Goal: Transaction & Acquisition: Purchase product/service

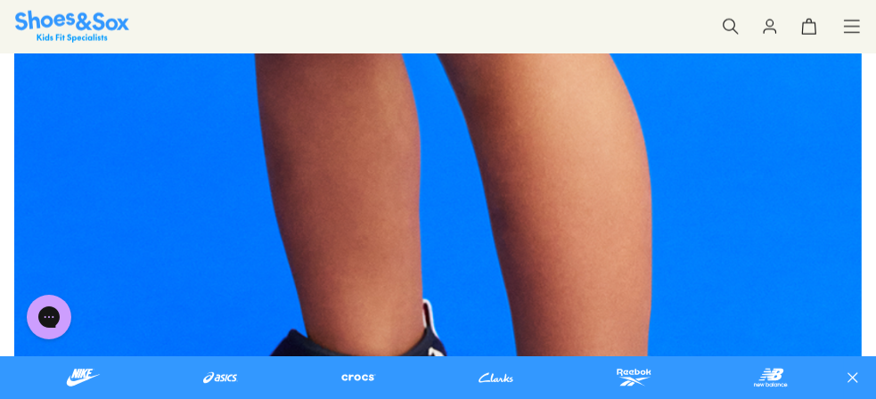
click at [731, 23] on icon at bounding box center [731, 27] width 18 height 18
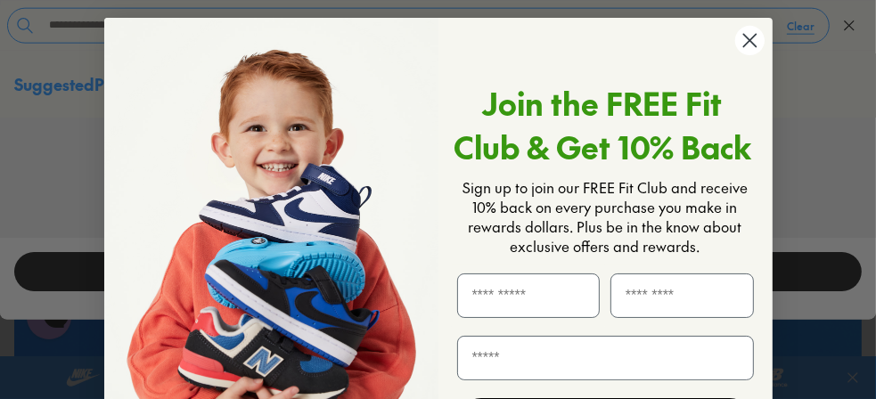
click at [741, 39] on circle "Close dialog" at bounding box center [748, 40] width 29 height 29
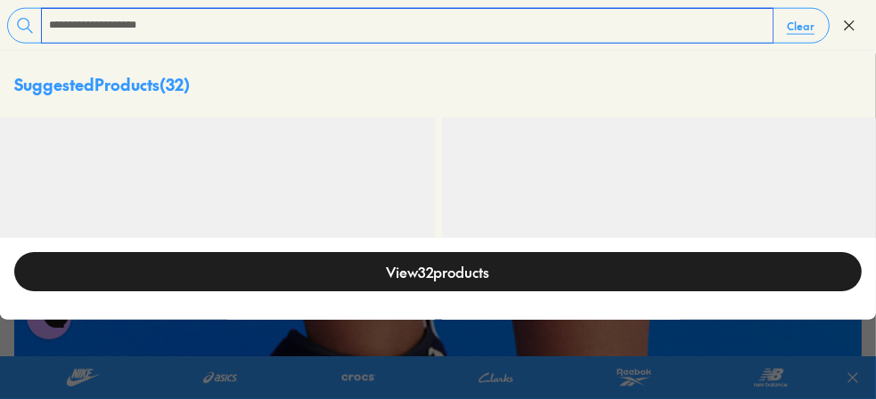
click at [172, 26] on input "**********" at bounding box center [407, 26] width 731 height 34
type input "**********"
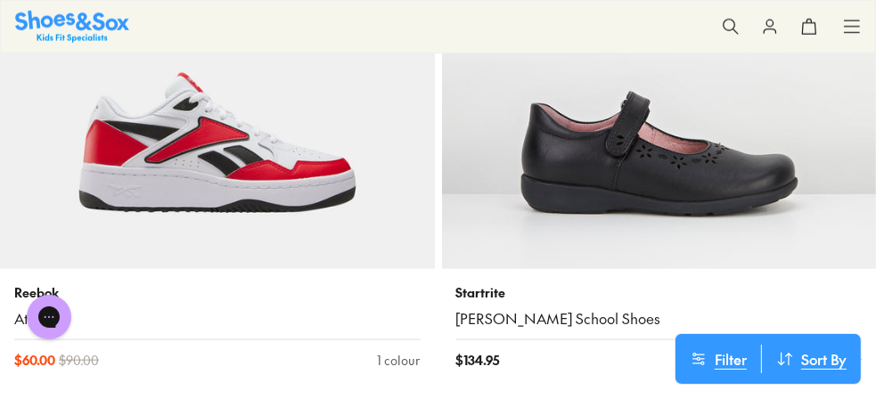
scroll to position [1033, 0]
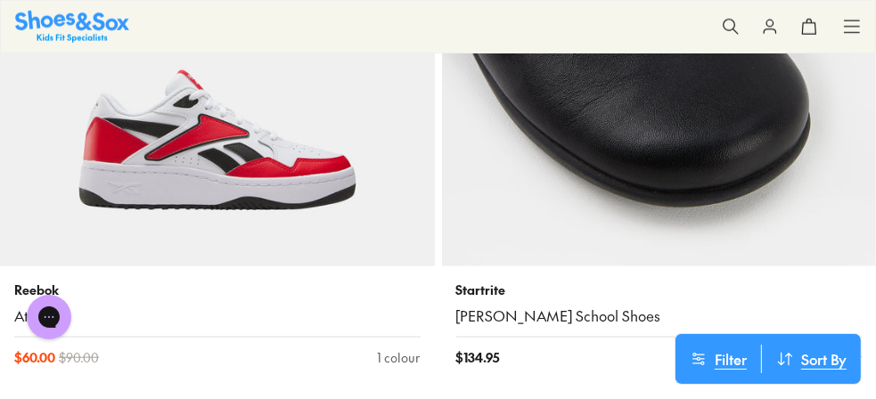
click at [591, 139] on img at bounding box center [659, 49] width 435 height 435
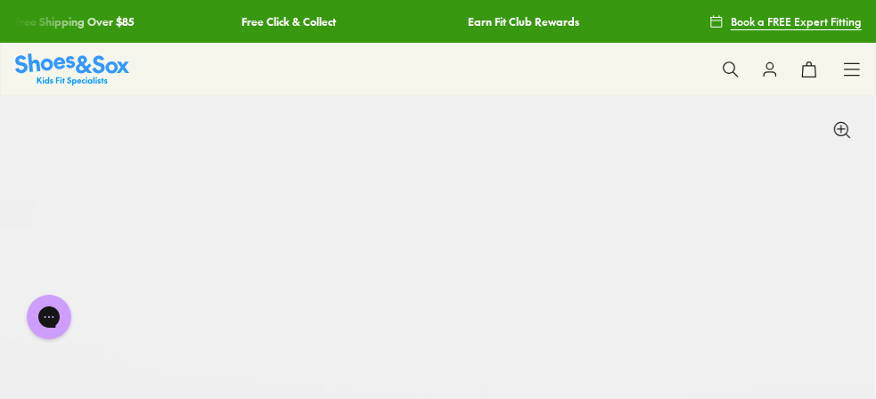
select select "*"
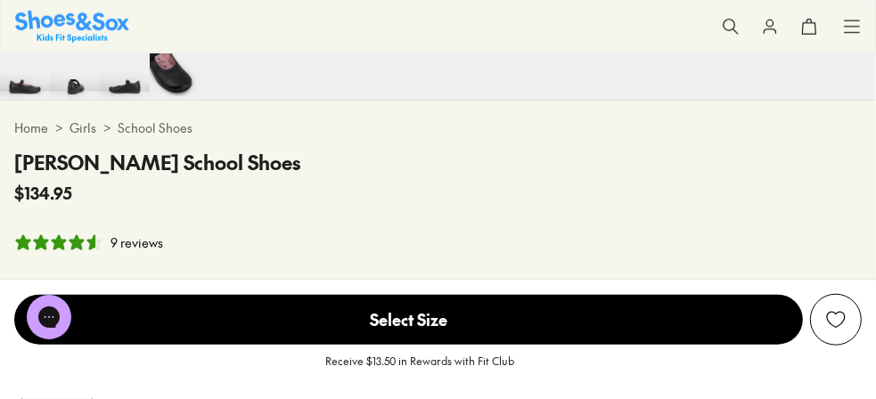
scroll to position [927, 0]
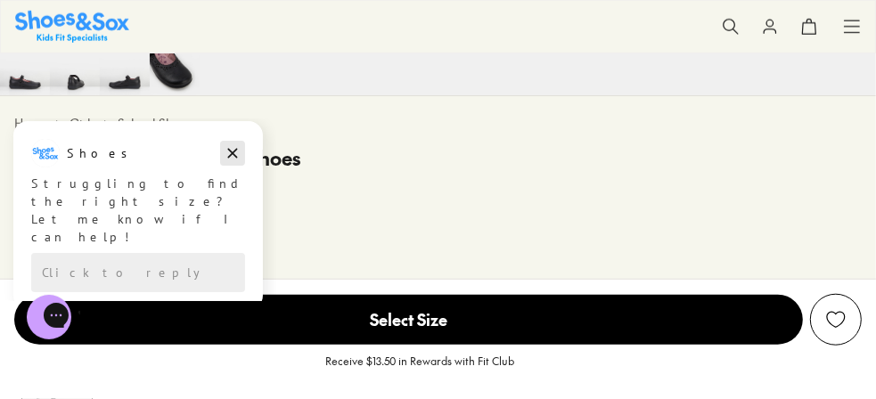
click at [232, 143] on icon "Dismiss campaign" at bounding box center [233, 153] width 18 height 21
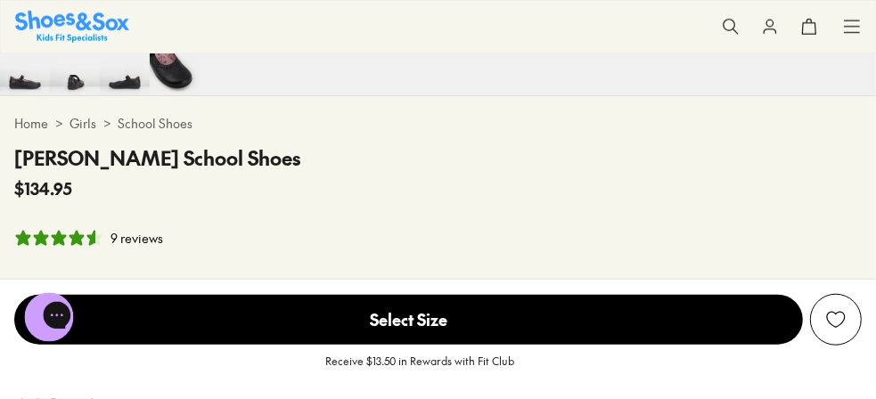
scroll to position [0, 0]
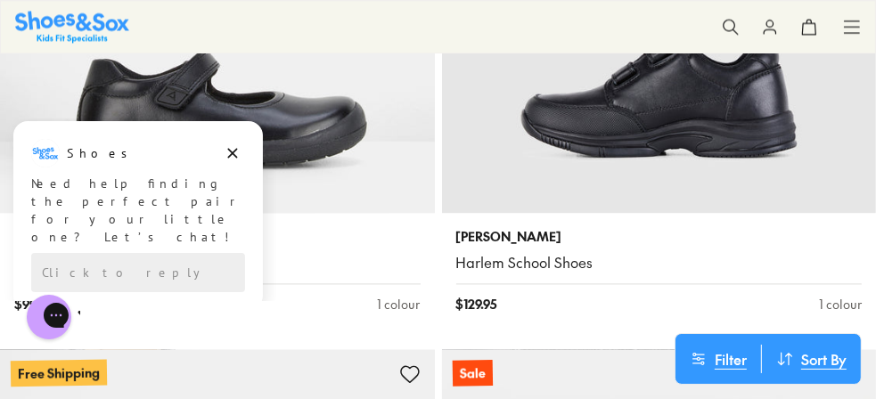
scroll to position [2223, 0]
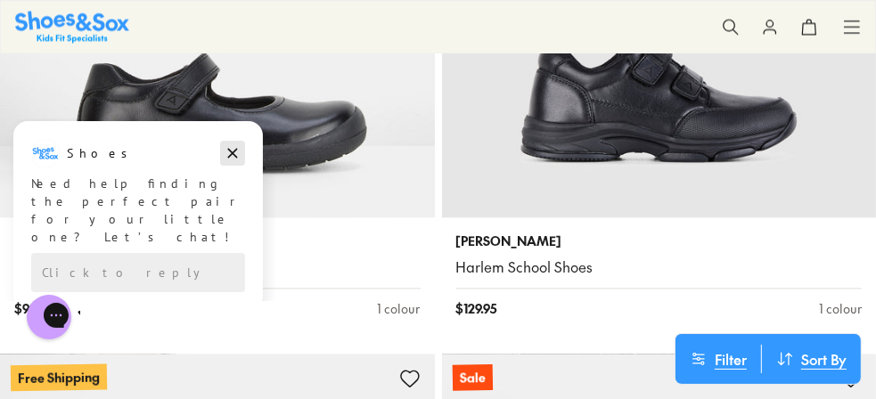
click at [232, 148] on icon "Dismiss campaign" at bounding box center [233, 153] width 18 height 21
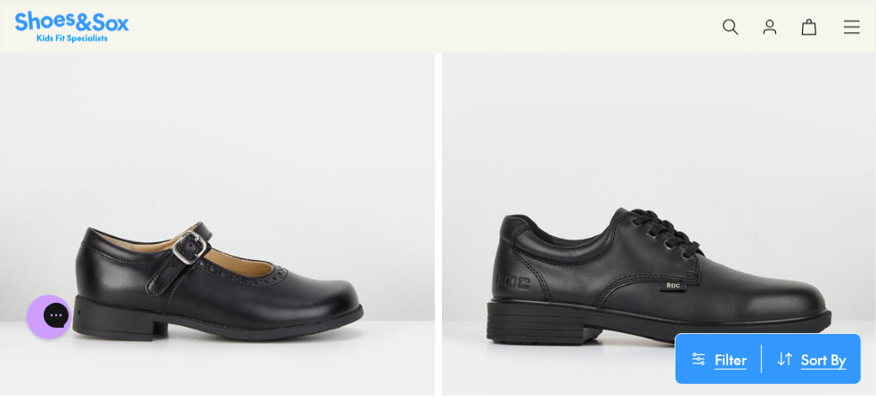
scroll to position [2616, 0]
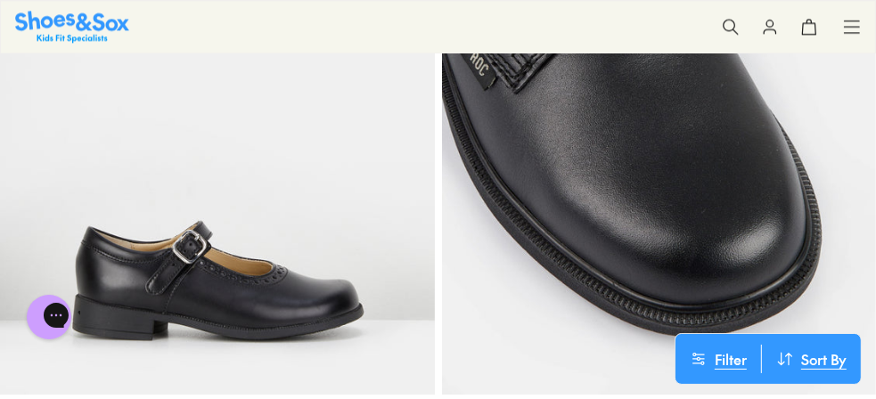
click at [564, 128] on img at bounding box center [659, 178] width 435 height 435
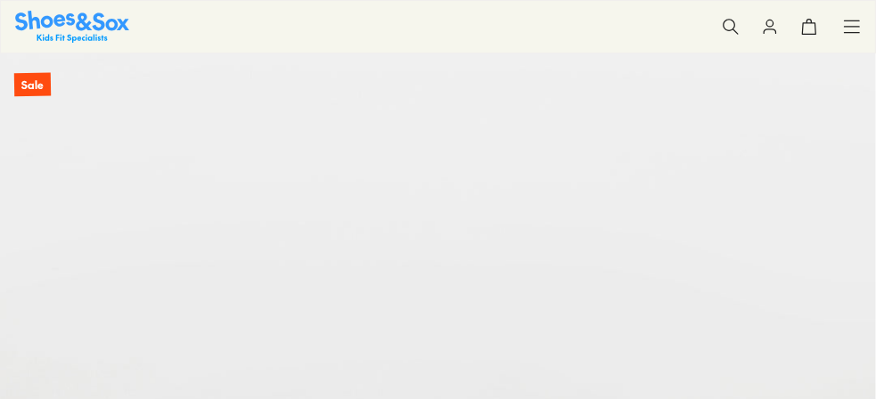
select select "*"
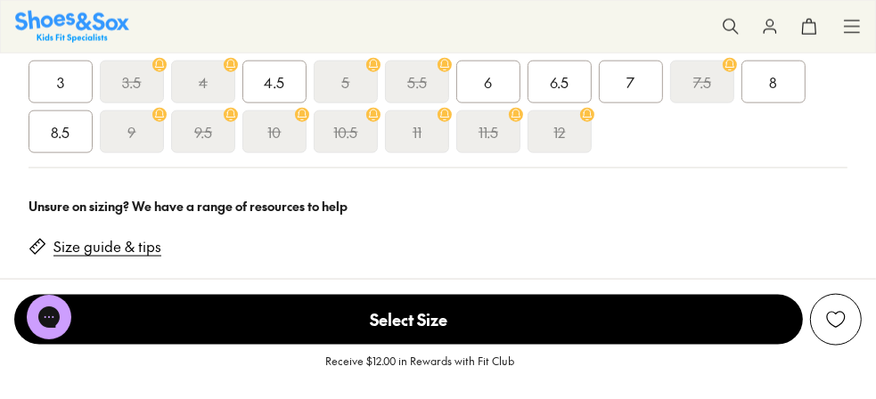
scroll to position [1425, 0]
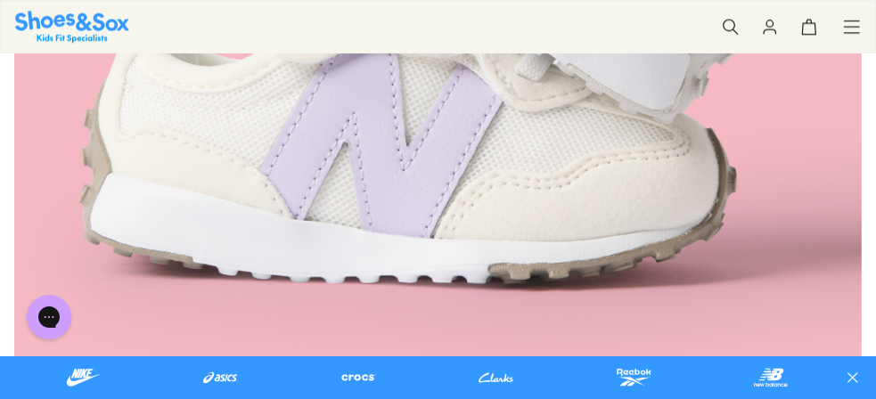
scroll to position [2740, 0]
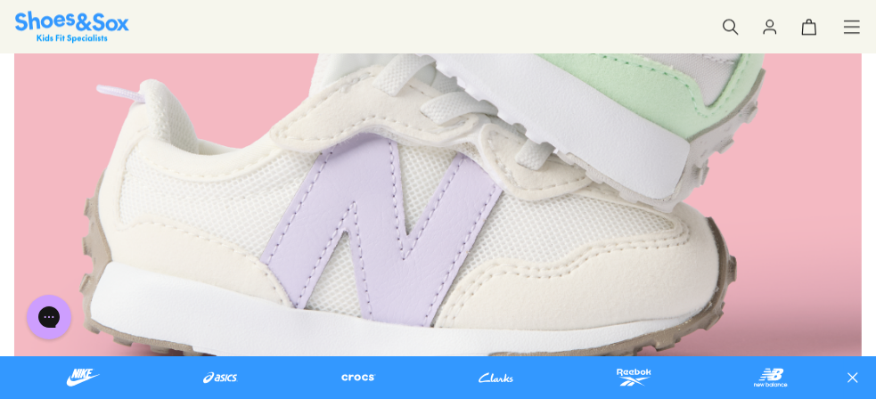
click at [727, 13] on button at bounding box center [730, 26] width 39 height 39
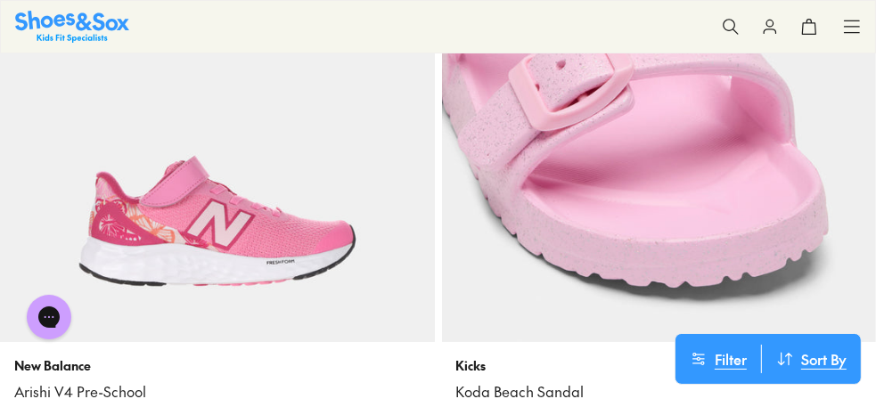
scroll to position [8464, 0]
